Goal: Task Accomplishment & Management: Manage account settings

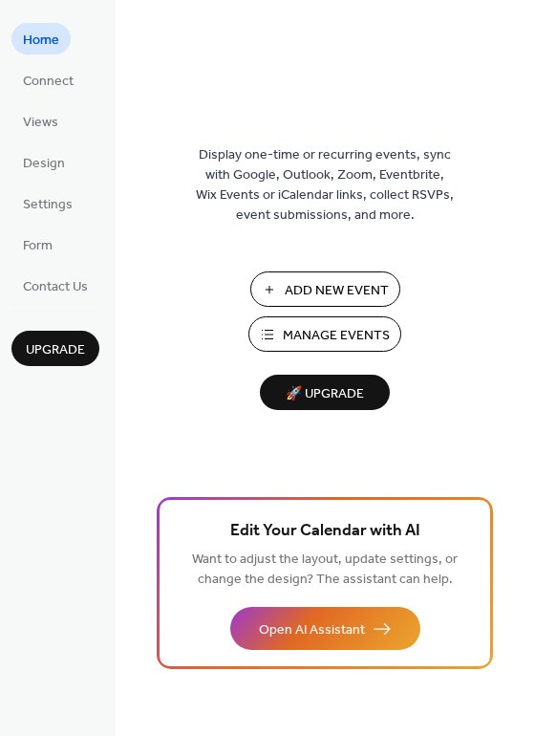
click at [337, 338] on span "Manage Events" at bounding box center [336, 336] width 107 height 20
click at [44, 91] on span "Connect" at bounding box center [48, 82] width 51 height 20
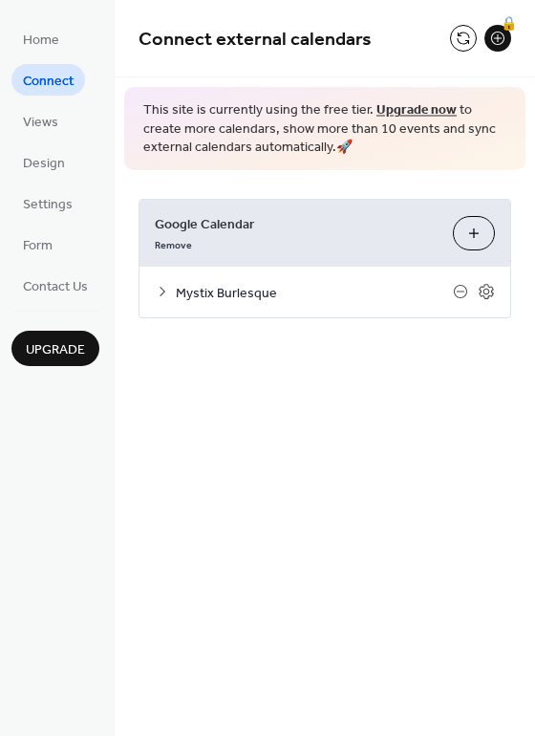
click at [400, 300] on span "Mystix Burlesque" at bounding box center [314, 293] width 277 height 20
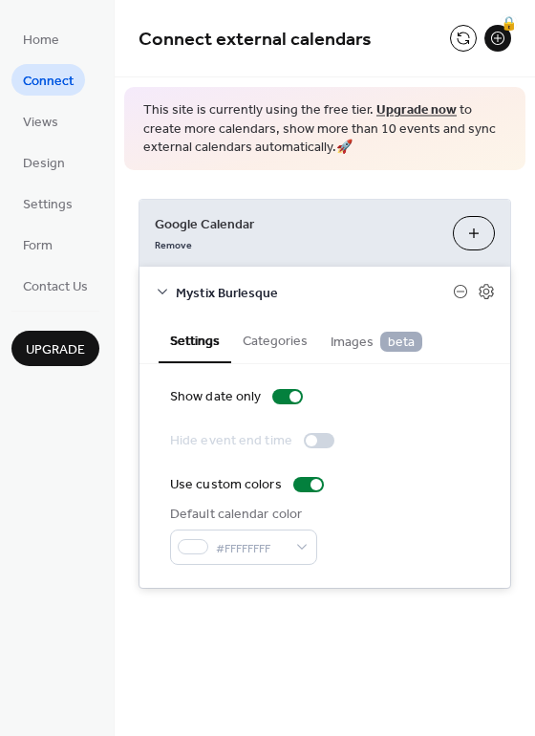
click at [267, 338] on button "Categories" at bounding box center [275, 339] width 88 height 44
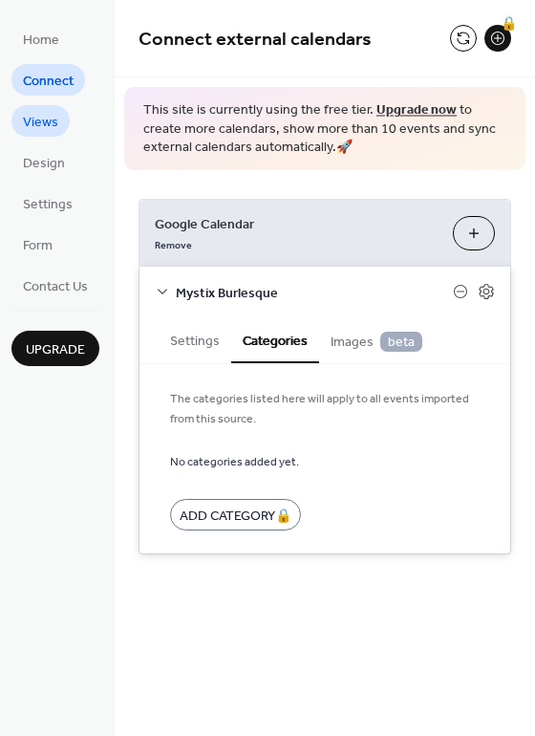
click at [42, 133] on span "Views" at bounding box center [40, 123] width 35 height 20
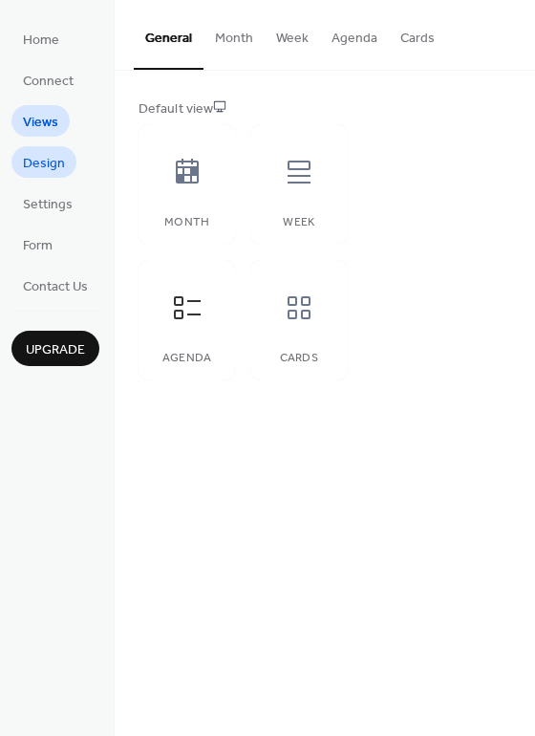
click at [40, 154] on span "Design" at bounding box center [44, 164] width 42 height 20
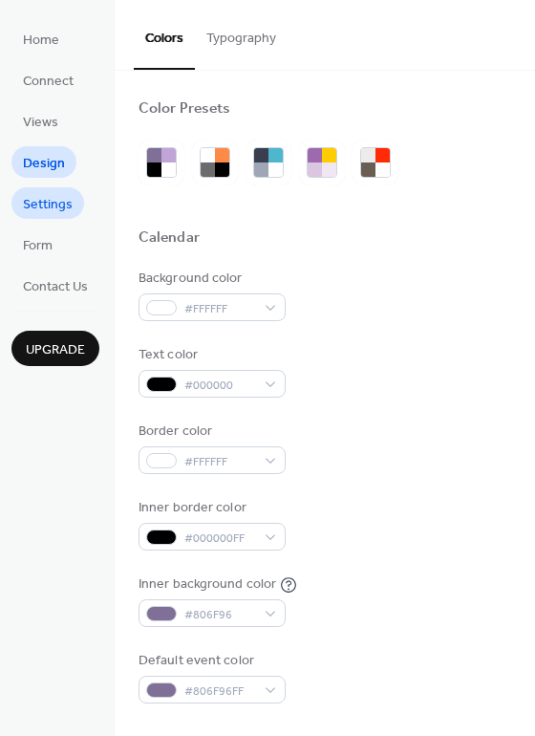
click at [40, 203] on span "Settings" at bounding box center [48, 205] width 50 height 20
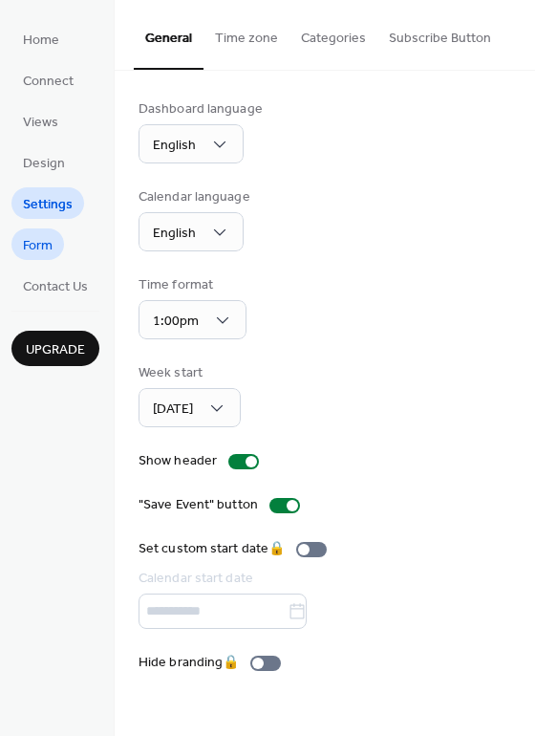
click at [37, 242] on span "Form" at bounding box center [38, 246] width 30 height 20
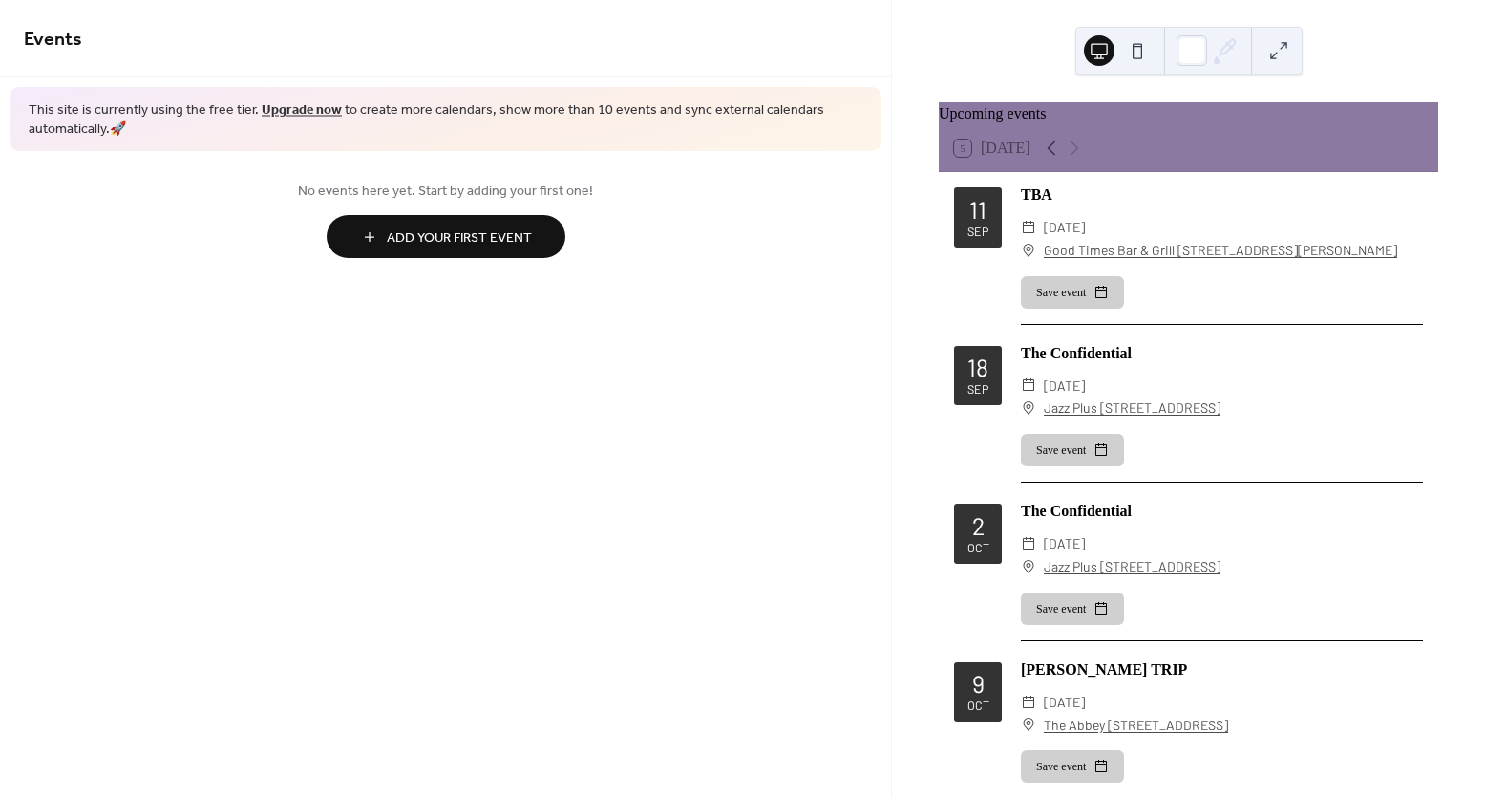
click at [1184, 293] on div "Save event" at bounding box center [1222, 292] width 402 height 32
click at [1041, 206] on div "TBA" at bounding box center [1222, 194] width 402 height 23
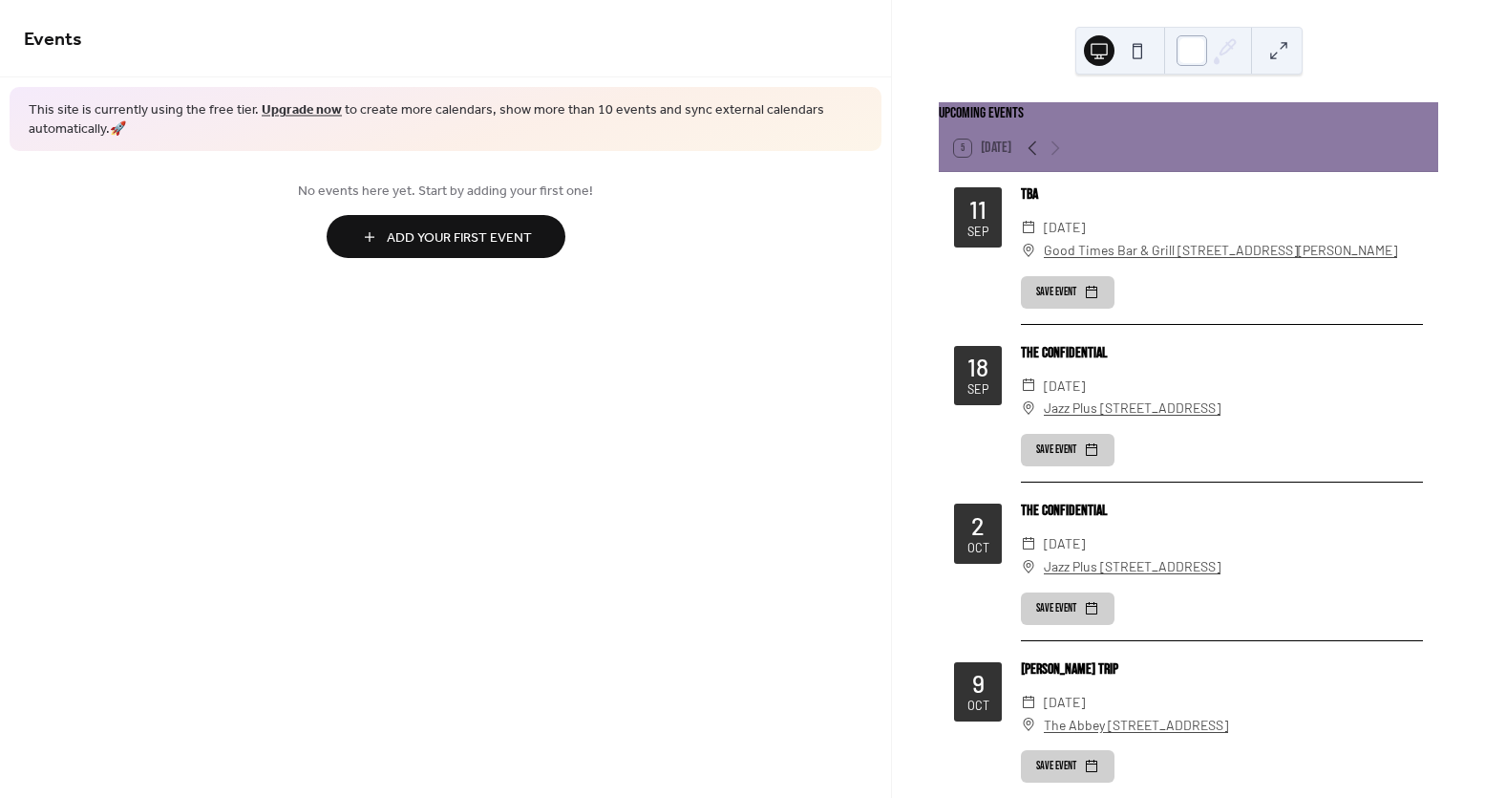
click at [1197, 50] on div at bounding box center [1192, 50] width 31 height 31
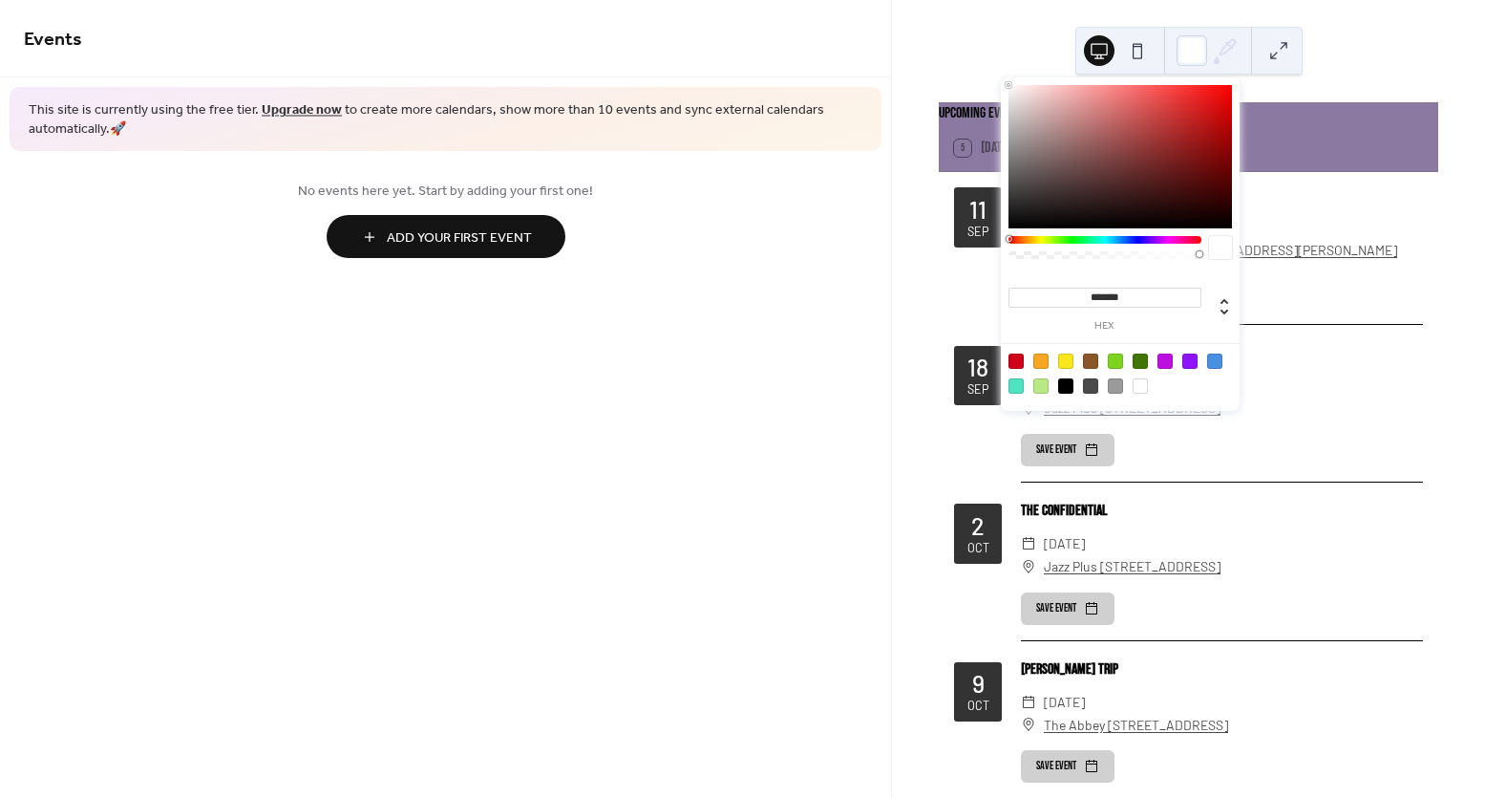
click at [1153, 124] on div at bounding box center [1121, 156] width 224 height 143
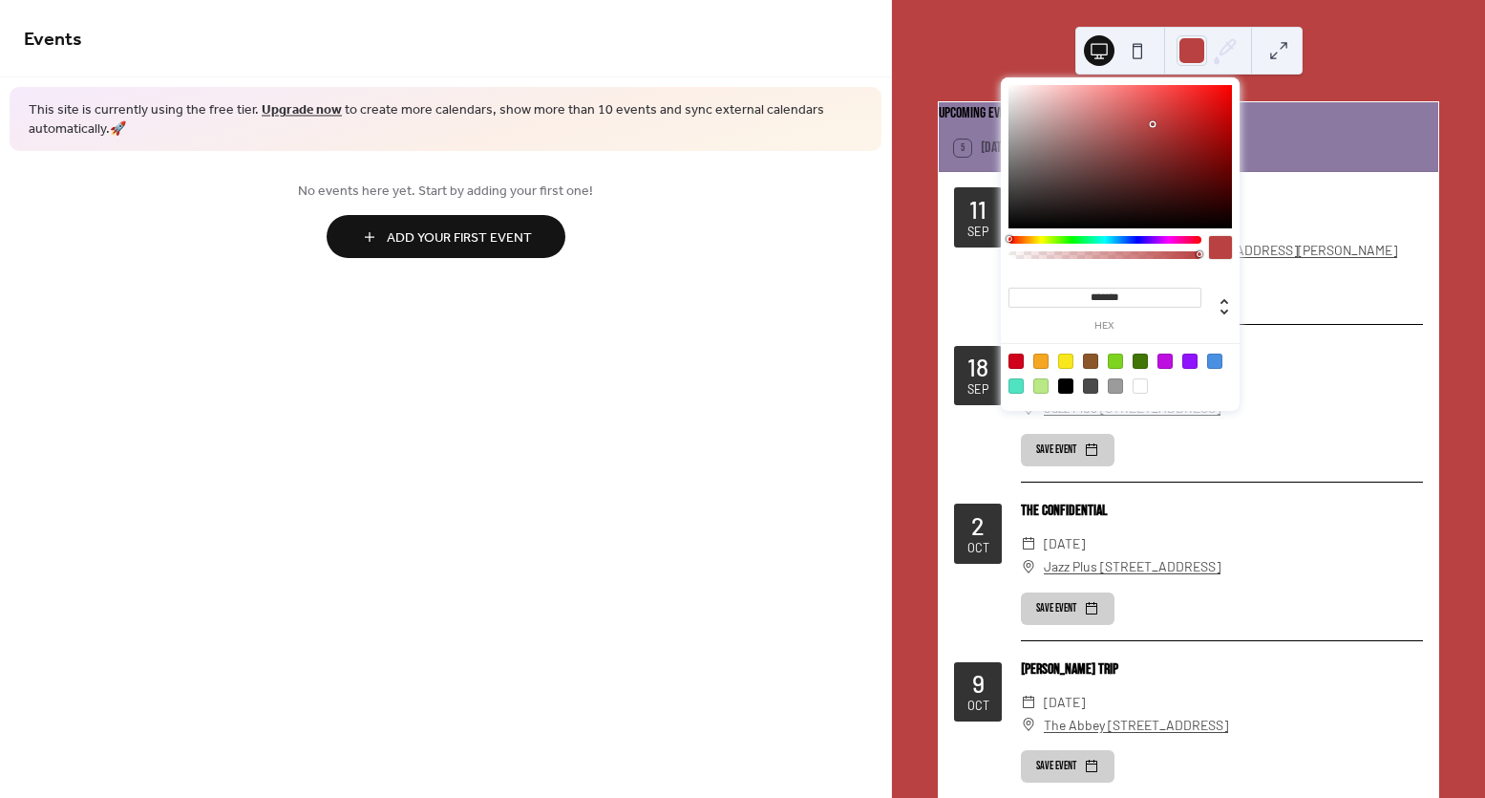
click at [1042, 131] on div at bounding box center [1121, 156] width 224 height 143
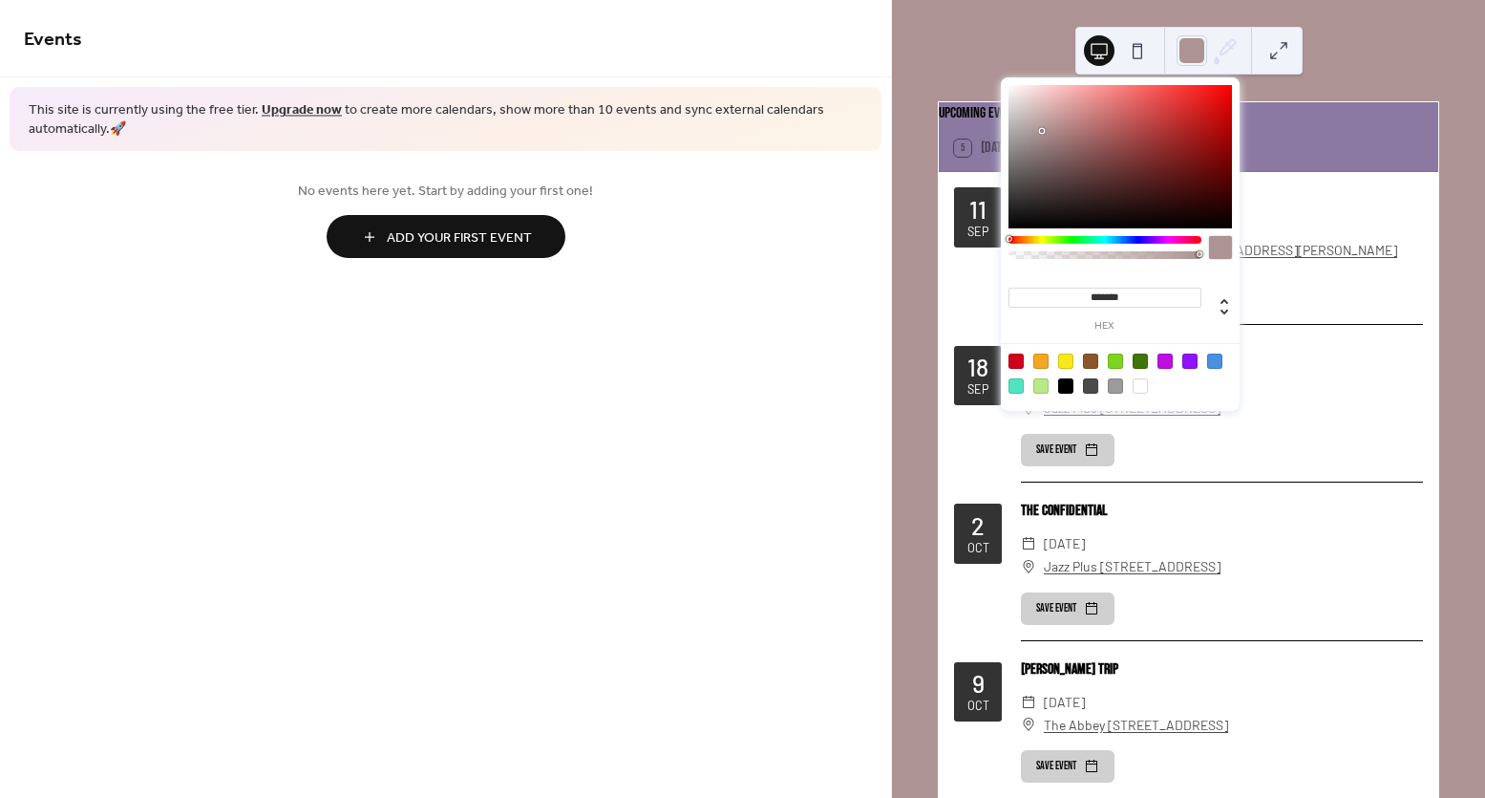
click at [1129, 237] on div at bounding box center [1105, 240] width 193 height 8
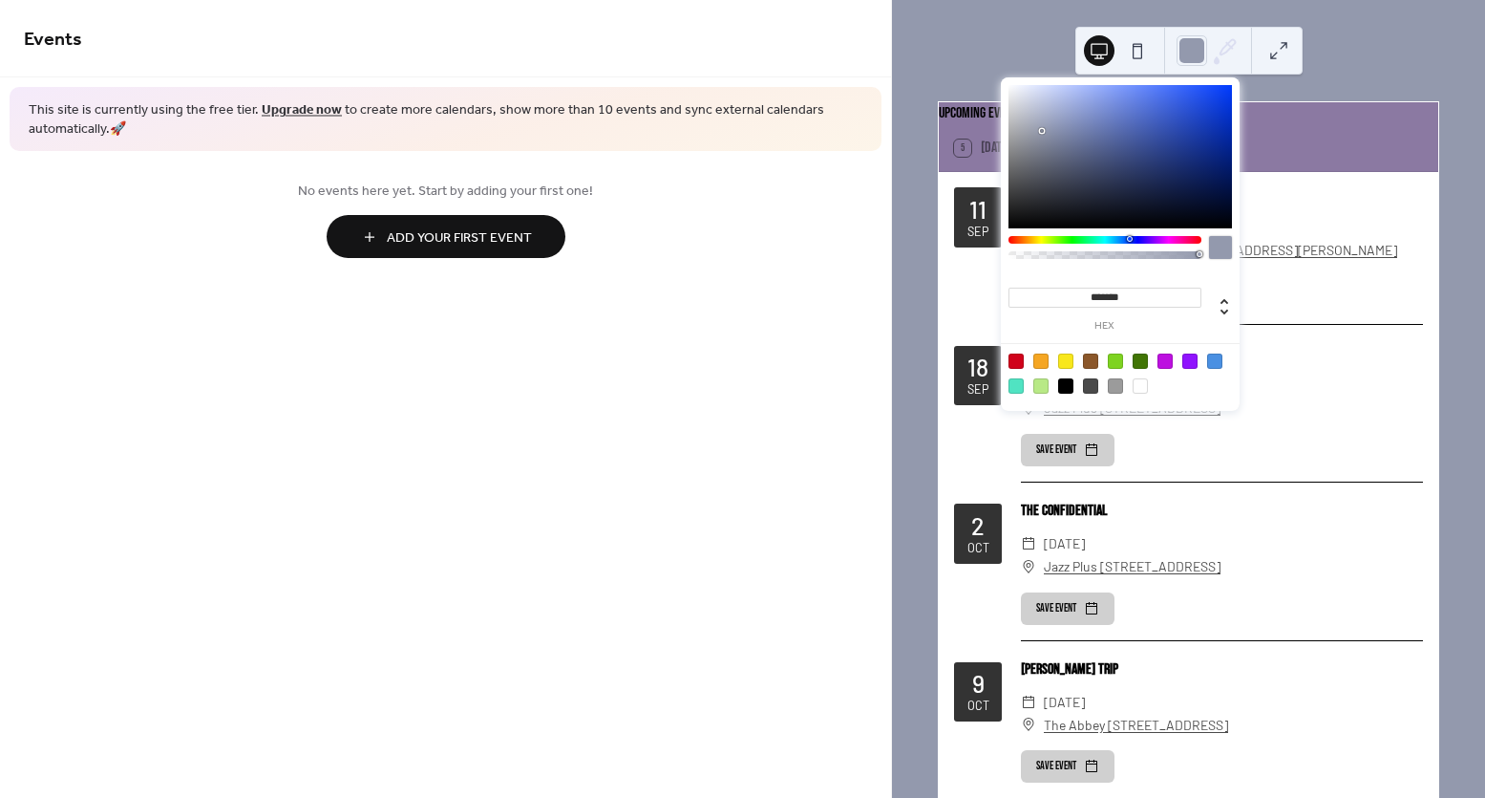
click at [1149, 241] on div at bounding box center [1105, 240] width 193 height 8
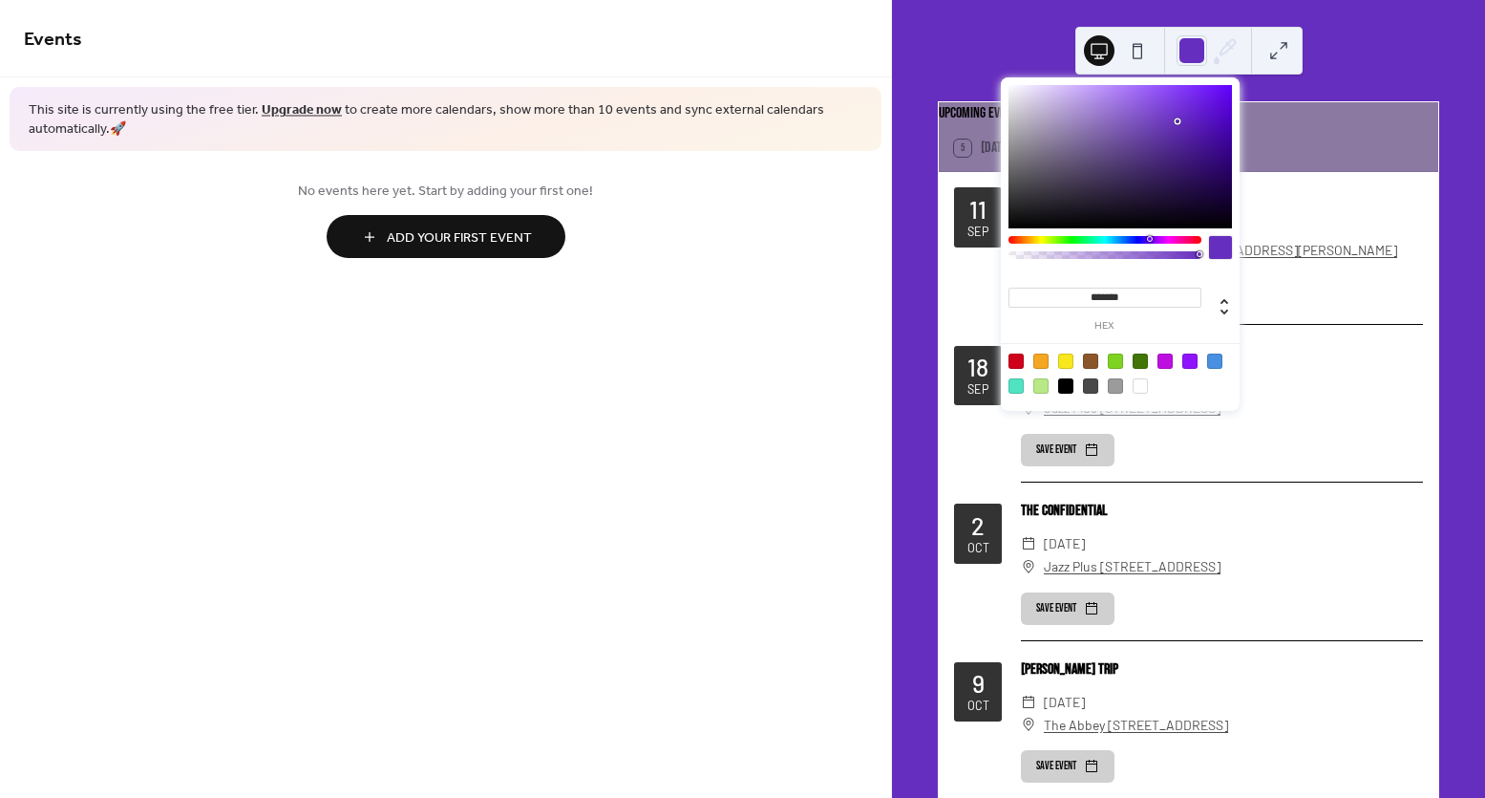
click at [1178, 121] on div at bounding box center [1121, 156] width 224 height 143
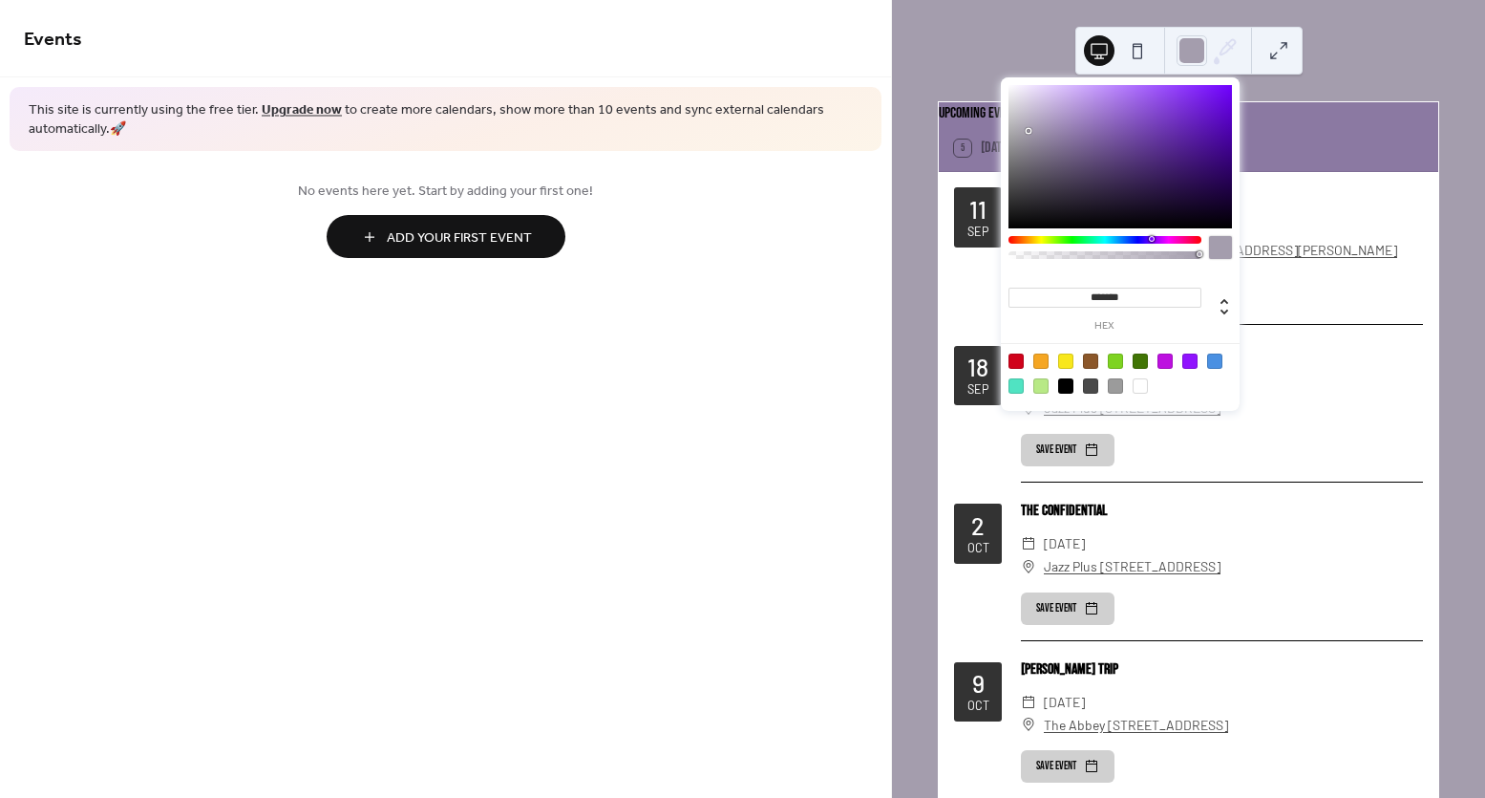
type input "*******"
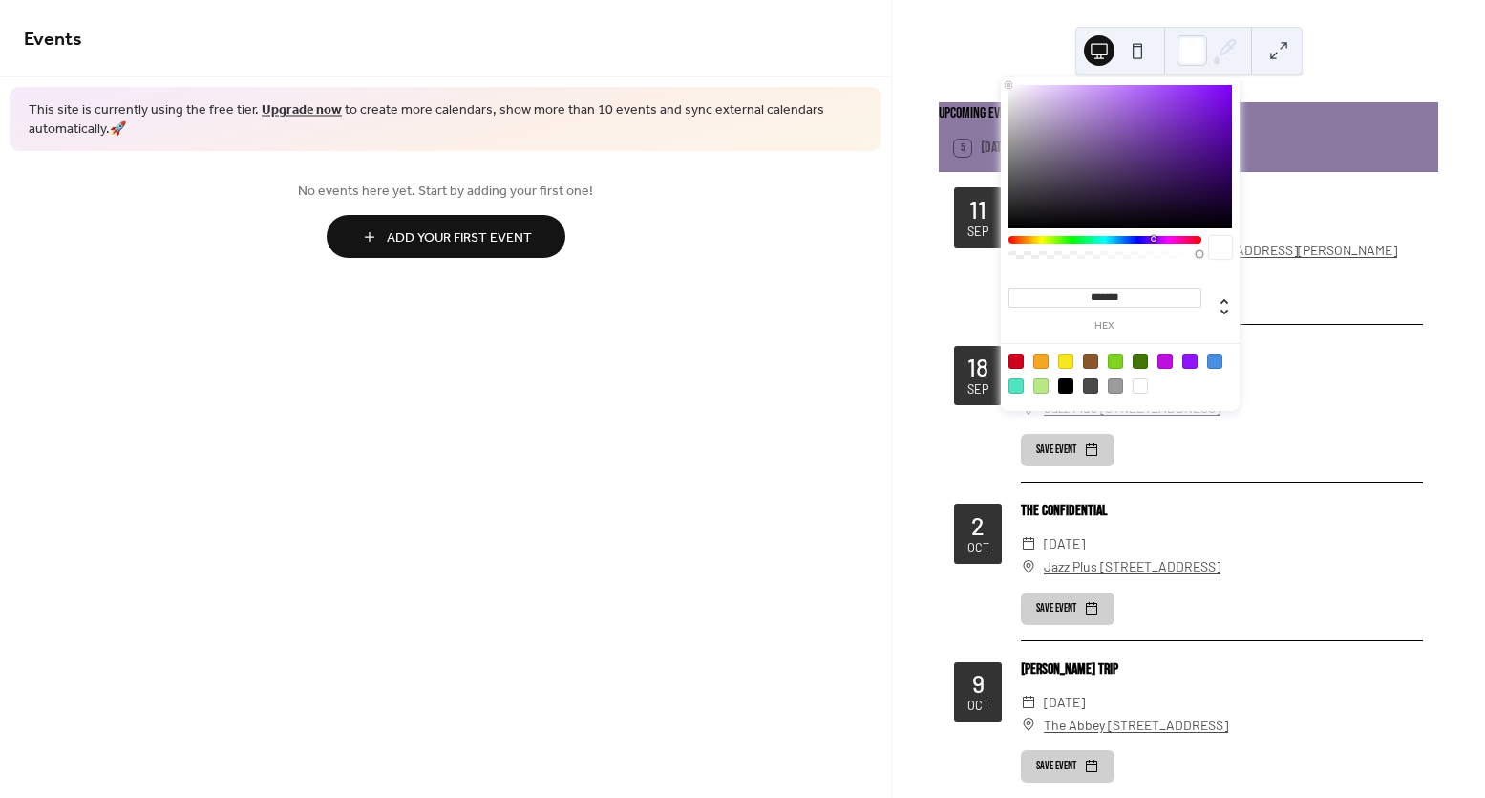
drag, startPoint x: 1195, startPoint y: 103, endPoint x: 965, endPoint y: 52, distance: 235.9
click at [965, 52] on body "Events This site is currently using the free tier. Upgrade now to create more c…" at bounding box center [742, 399] width 1485 height 798
click at [1142, 388] on div at bounding box center [1140, 385] width 15 height 15
click at [1278, 92] on div "Upcoming events 5 Today 11 Sep TBA ​ Thursday, September 11, 2025 ​ Good Times …" at bounding box center [1188, 399] width 593 height 798
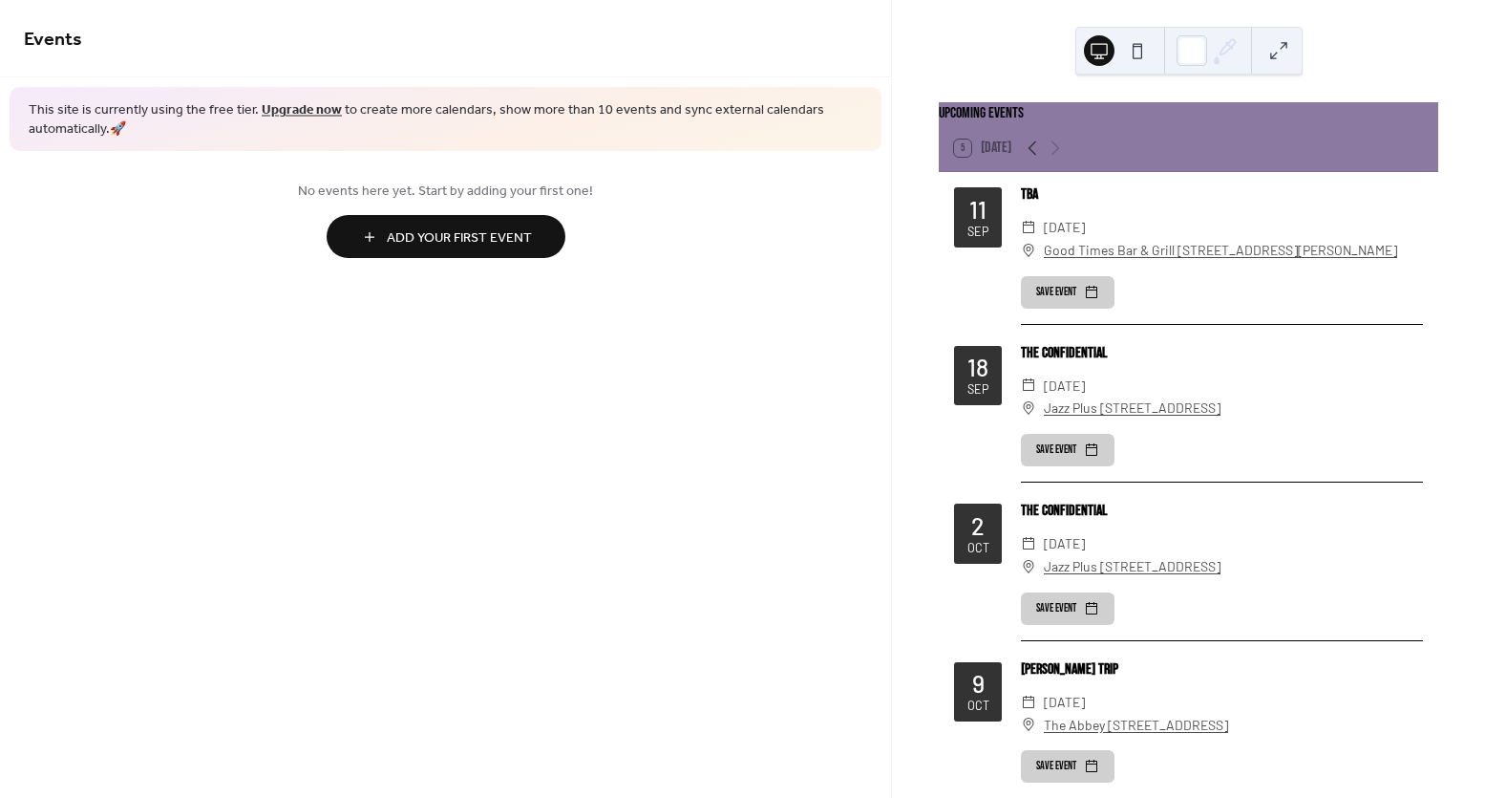
click at [1280, 50] on button at bounding box center [1279, 50] width 31 height 31
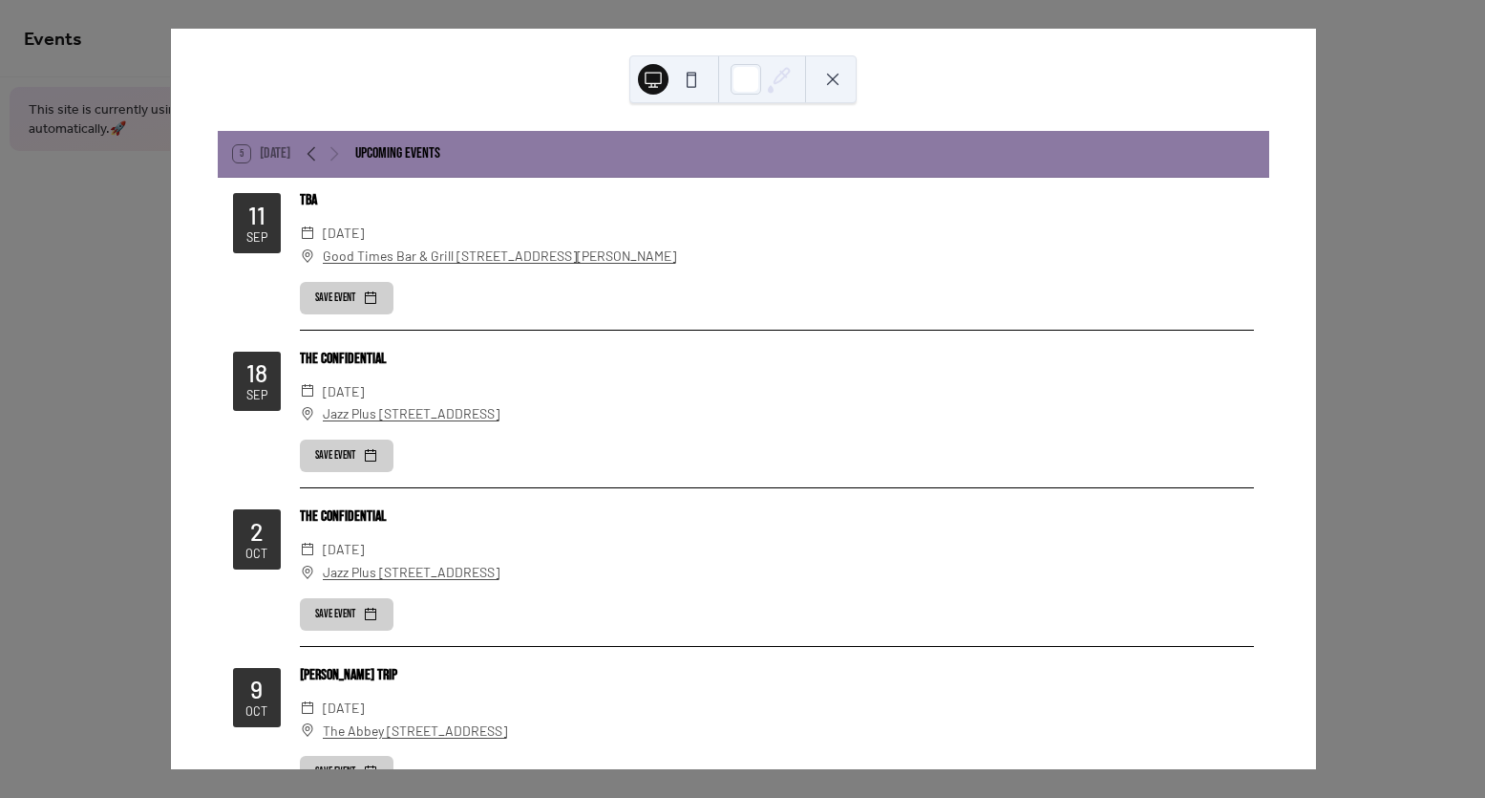
click at [690, 75] on button at bounding box center [691, 79] width 31 height 31
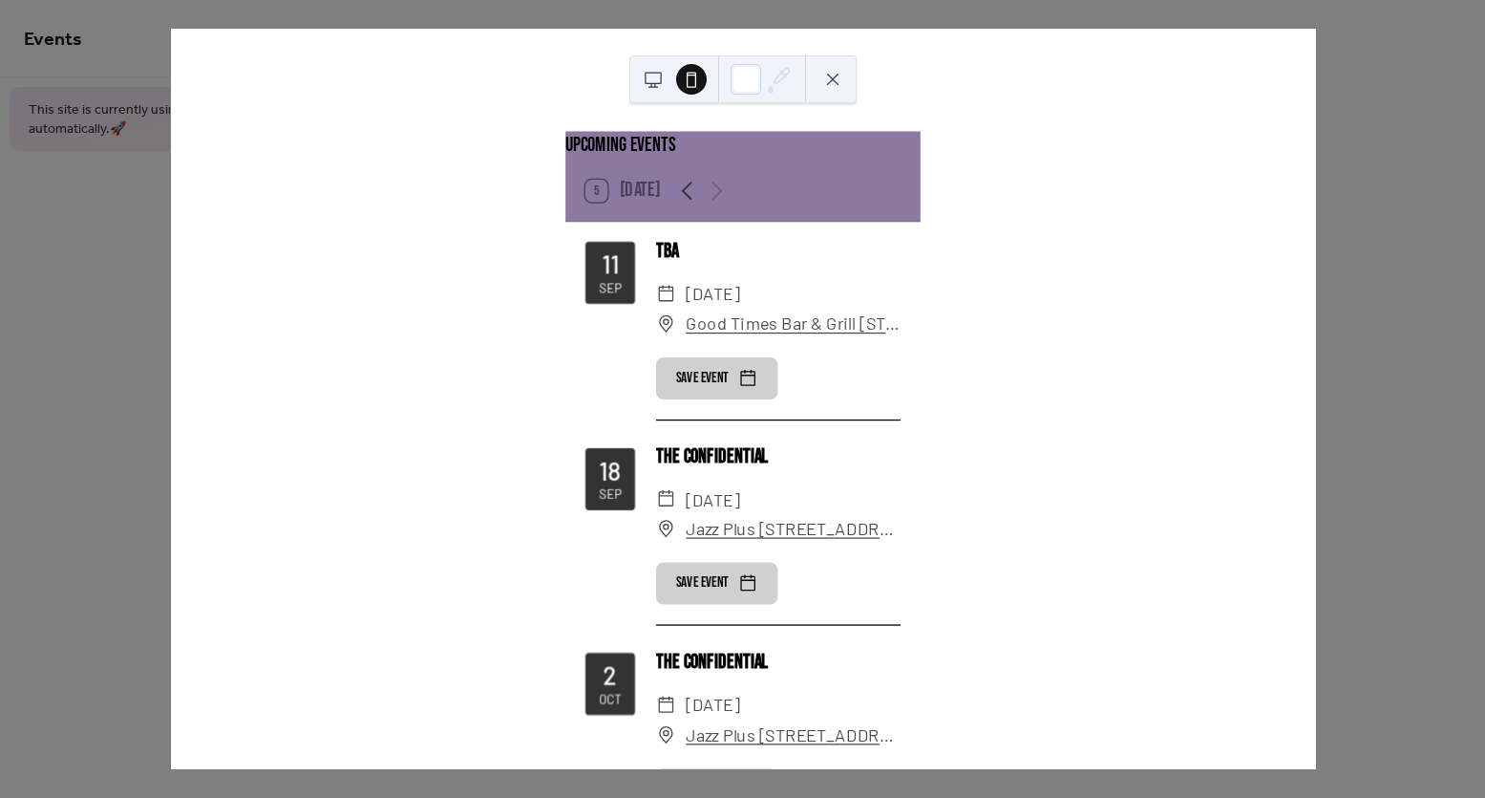
click at [834, 78] on button at bounding box center [833, 79] width 31 height 31
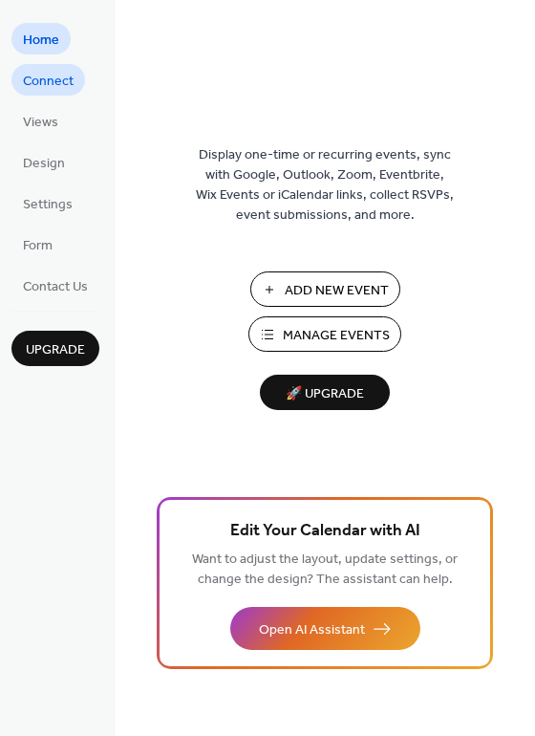
click at [46, 87] on span "Connect" at bounding box center [48, 82] width 51 height 20
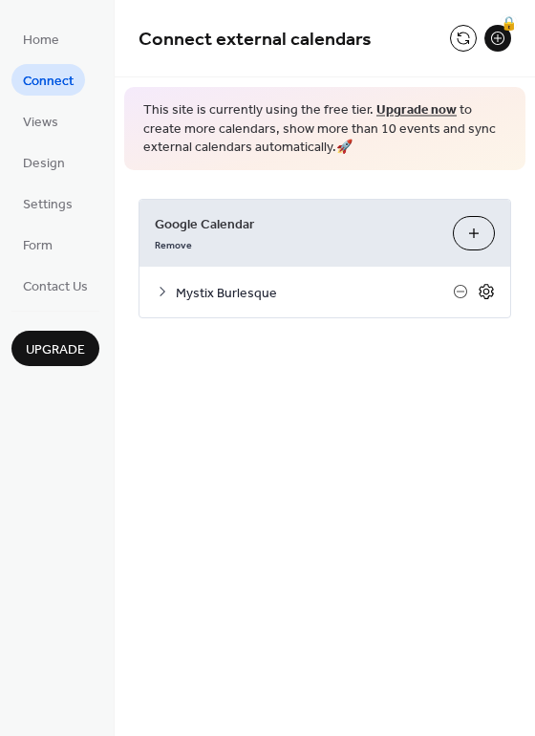
click at [492, 288] on icon at bounding box center [486, 291] width 17 height 17
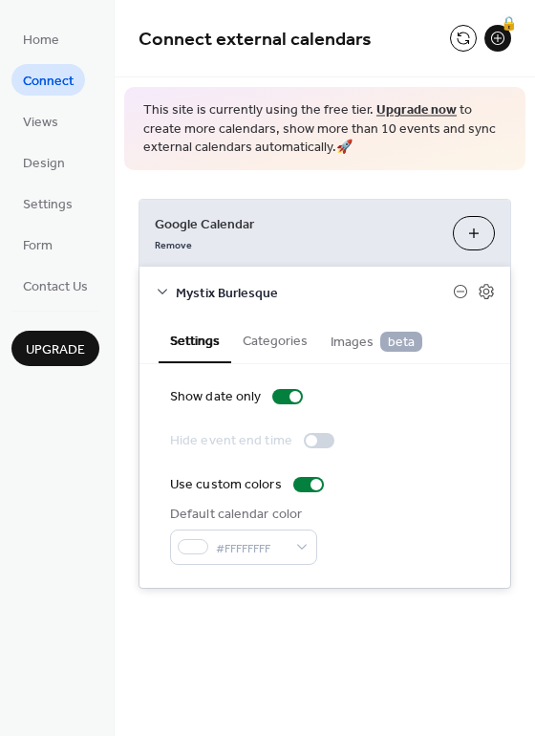
click at [240, 238] on div "Remove" at bounding box center [296, 243] width 283 height 20
click at [162, 291] on icon at bounding box center [162, 291] width 15 height 15
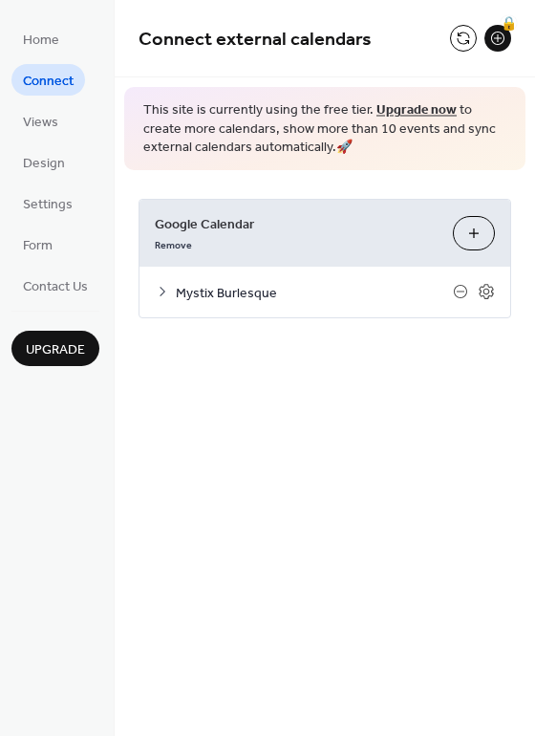
click at [187, 294] on span "Mystix Burlesque" at bounding box center [314, 293] width 277 height 20
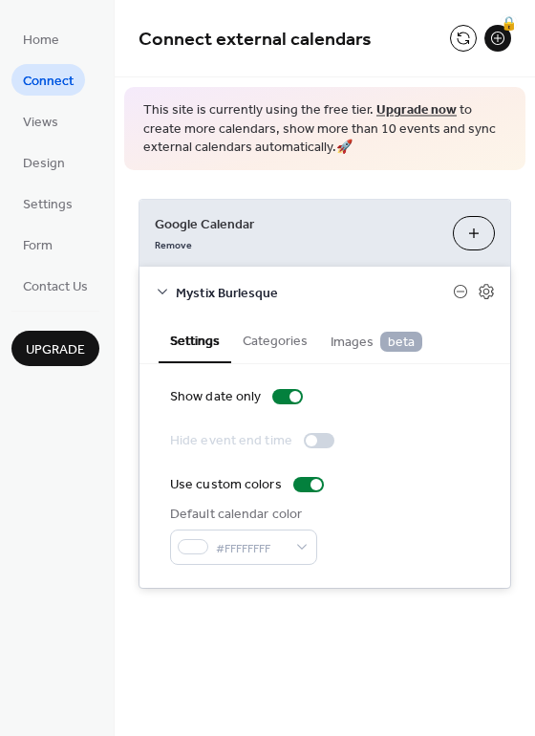
click at [187, 294] on span "Mystix Burlesque" at bounding box center [314, 293] width 277 height 20
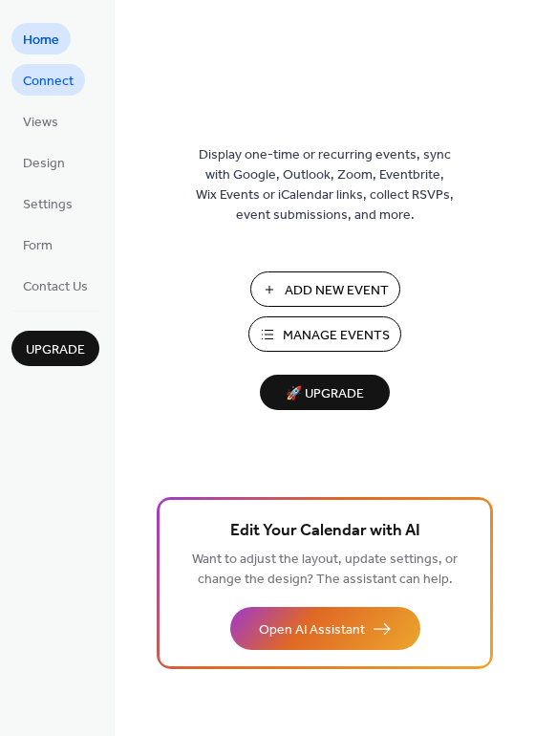
click at [41, 81] on span "Connect" at bounding box center [48, 82] width 51 height 20
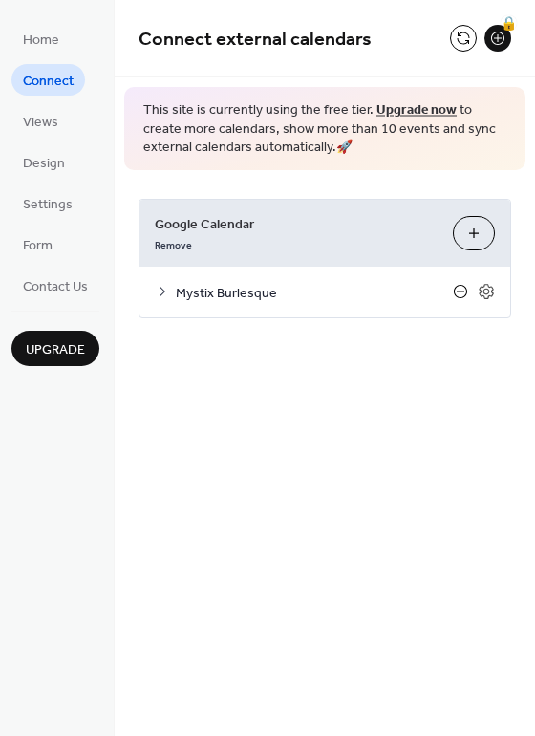
click at [462, 293] on icon at bounding box center [460, 291] width 15 height 15
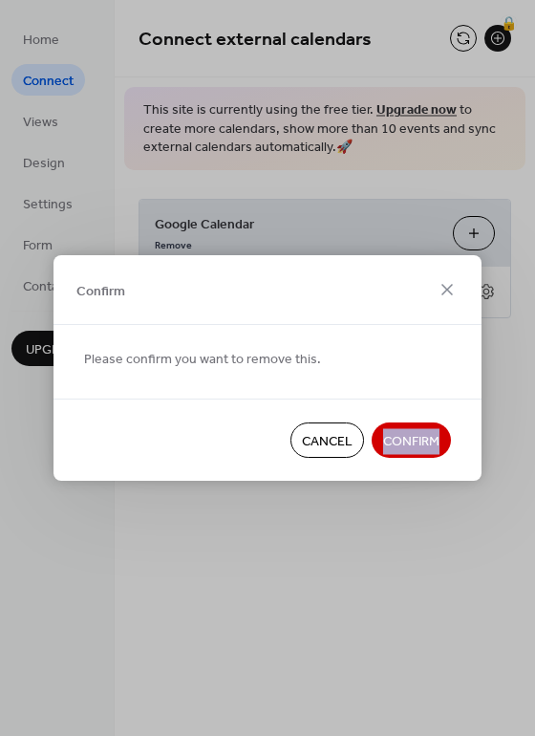
click at [413, 448] on span "Confirm" at bounding box center [411, 442] width 56 height 20
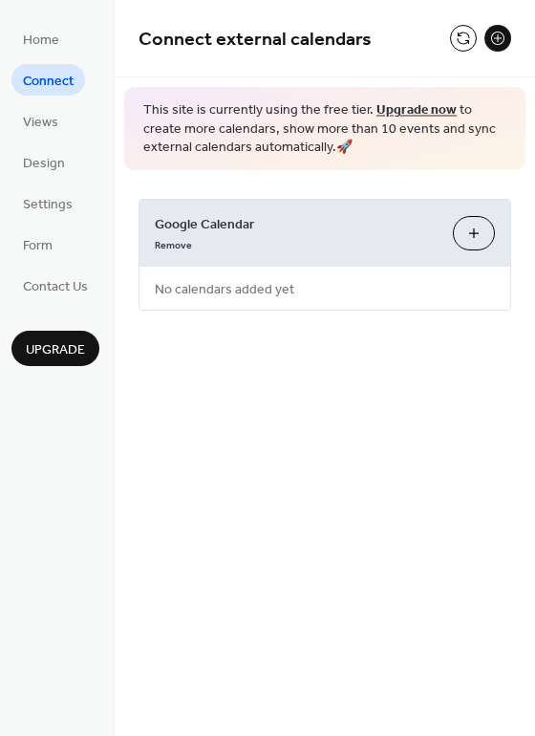
click at [475, 229] on button "Choose Calendars" at bounding box center [474, 233] width 42 height 34
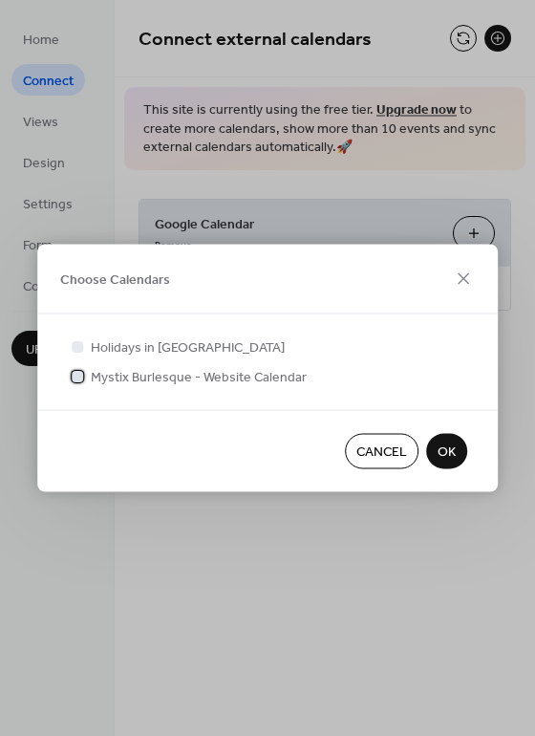
click at [104, 370] on span "Mystix Burlesque - Website Calendar" at bounding box center [199, 378] width 216 height 20
click at [446, 451] on span "OK" at bounding box center [447, 452] width 18 height 20
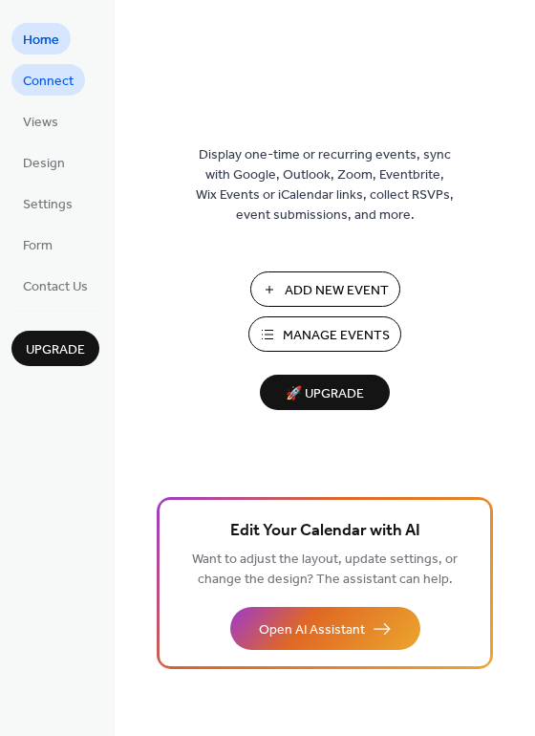
click at [46, 89] on span "Connect" at bounding box center [48, 82] width 51 height 20
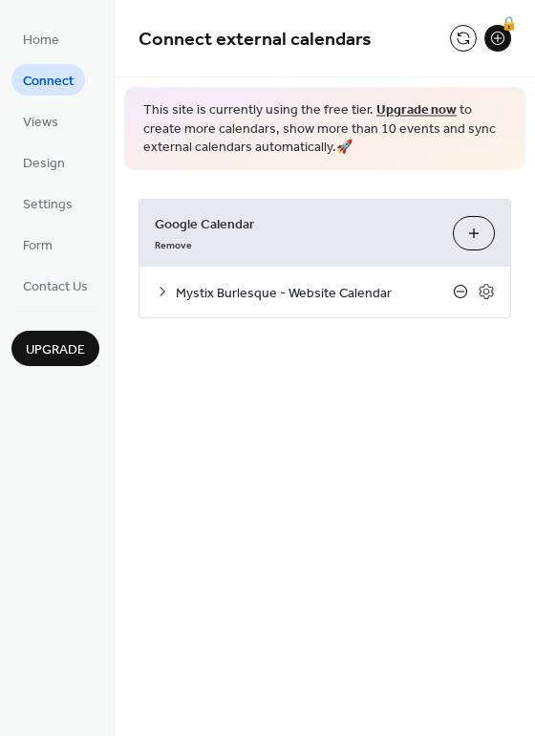
click at [459, 291] on icon at bounding box center [460, 291] width 15 height 15
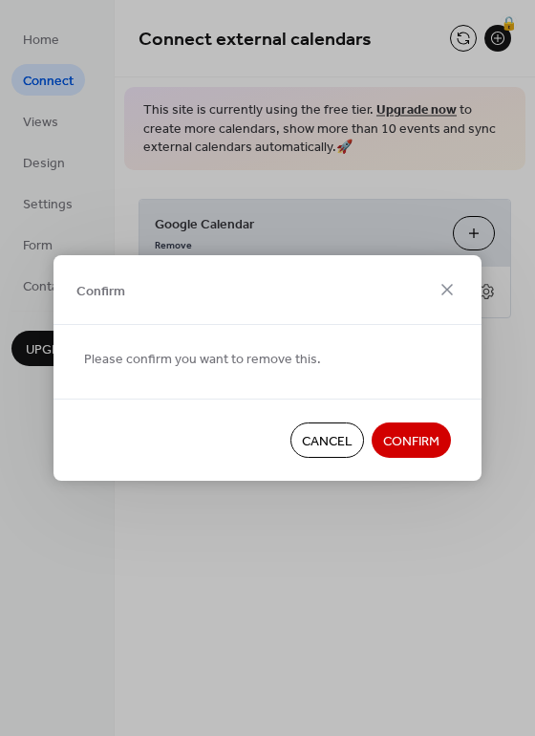
click at [396, 440] on span "Confirm" at bounding box center [411, 442] width 56 height 20
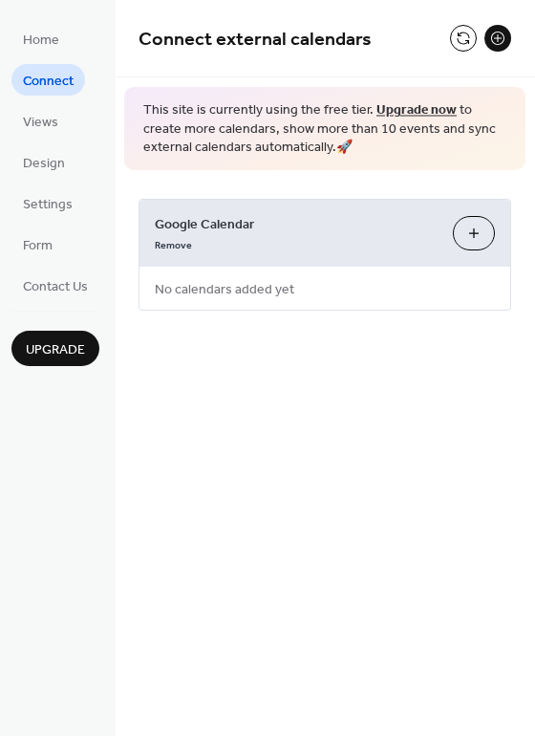
click at [474, 234] on button "Choose Calendars" at bounding box center [474, 233] width 42 height 34
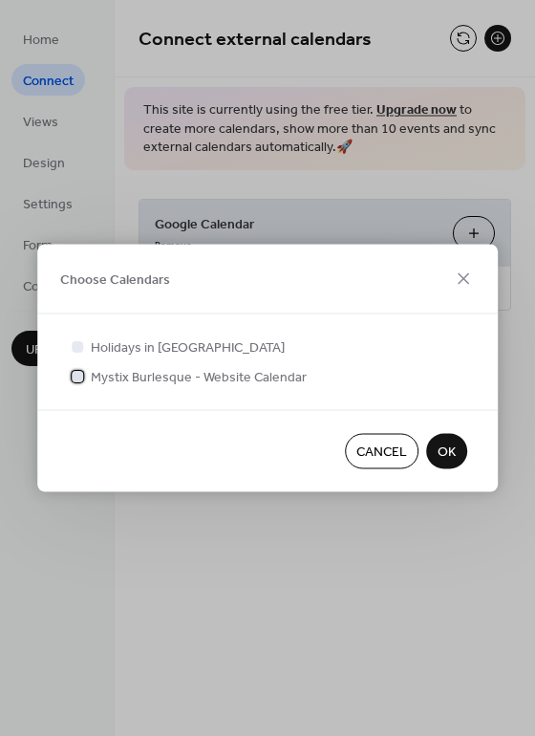
click at [156, 374] on span "Mystix Burlesque - Website Calendar" at bounding box center [199, 378] width 216 height 20
click at [448, 453] on span "OK" at bounding box center [447, 452] width 18 height 20
